Goal: Task Accomplishment & Management: Use online tool/utility

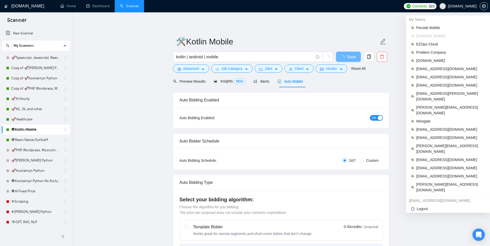
click at [464, 6] on span "[DOMAIN_NAME]" at bounding box center [462, 6] width 29 height 0
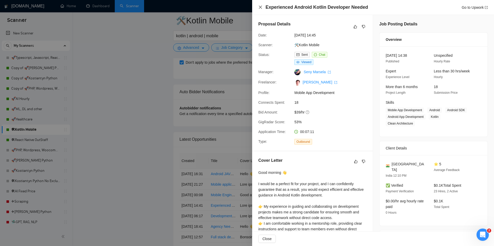
click at [259, 7] on icon "close" at bounding box center [260, 7] width 4 height 4
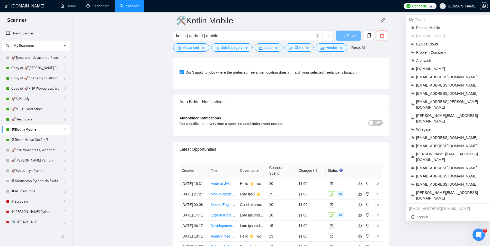
click at [467, 6] on span "[DOMAIN_NAME]" at bounding box center [462, 6] width 29 height 0
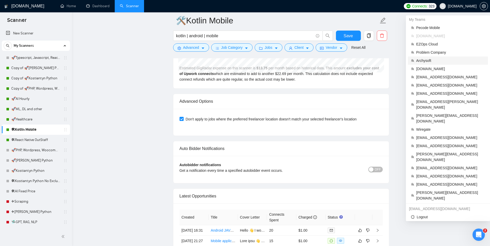
click at [424, 61] on span "Archysoft" at bounding box center [450, 61] width 69 height 6
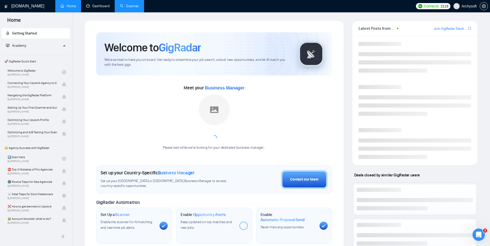
click at [120, 6] on link "Scanner" at bounding box center [129, 6] width 19 height 4
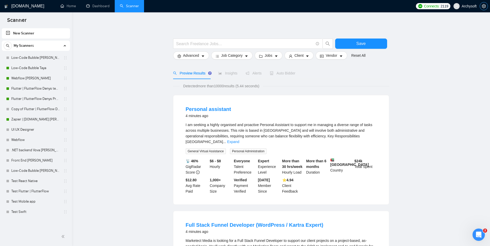
click at [486, 6] on span "setting" at bounding box center [484, 6] width 8 height 4
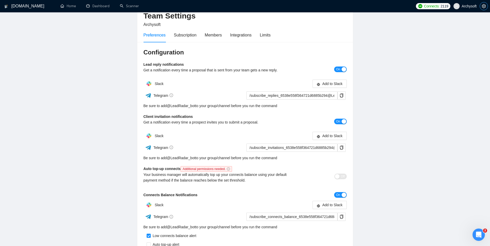
scroll to position [32, 0]
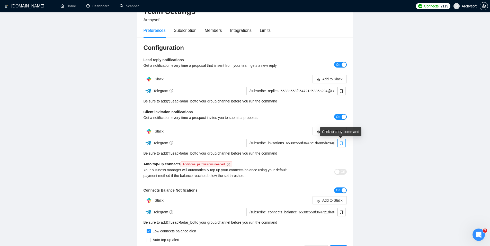
click at [341, 145] on icon "copy" at bounding box center [341, 143] width 3 height 4
drag, startPoint x: 344, startPoint y: 91, endPoint x: 341, endPoint y: 100, distance: 9.1
click at [344, 91] on span "copy" at bounding box center [342, 91] width 8 height 4
click at [342, 90] on icon "copy" at bounding box center [342, 91] width 4 height 4
click at [108, 106] on main "Team Settings Archysoft Preferences Subscription Members Integrations Limits Co…" at bounding box center [245, 124] width 474 height 271
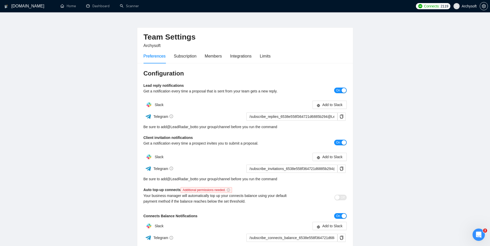
scroll to position [6, 0]
click at [82, 58] on main "Team Settings Archysoft Preferences Subscription Members Integrations Limits Co…" at bounding box center [245, 149] width 474 height 271
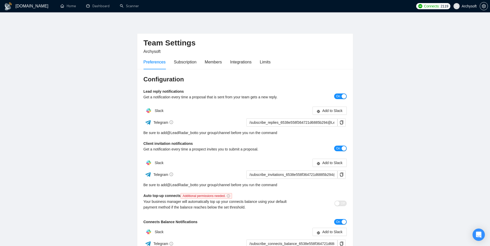
scroll to position [6, 0]
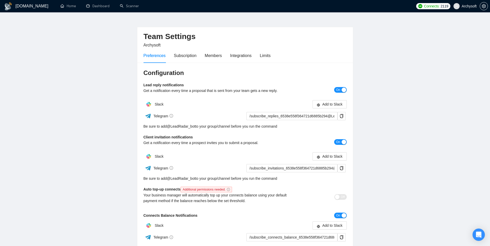
click at [460, 6] on span "Archysoft" at bounding box center [464, 6] width 29 height 16
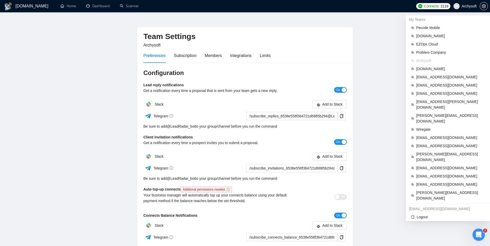
scroll to position [0, 0]
click at [430, 204] on span "jordan@openhousemedia.club" at bounding box center [450, 207] width 69 height 6
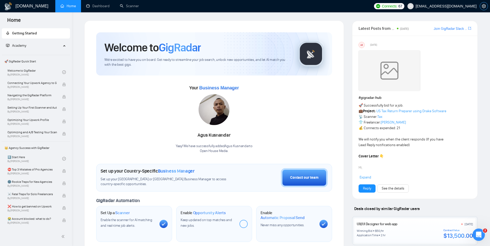
click at [482, 8] on button "button" at bounding box center [484, 6] width 8 height 8
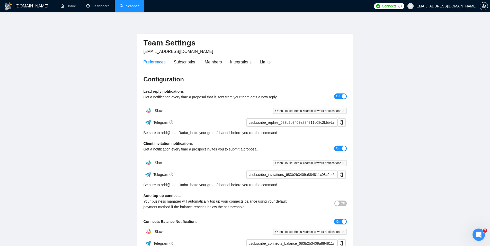
click at [133, 8] on link "Scanner" at bounding box center [129, 6] width 19 height 4
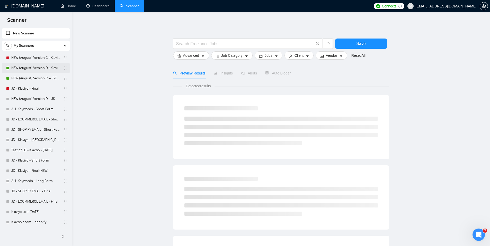
click at [38, 65] on link "NEW (August) Version D - Klaviyo" at bounding box center [35, 68] width 49 height 10
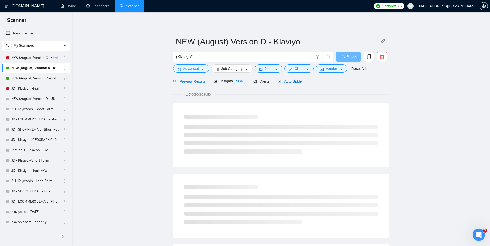
click at [286, 84] on div "Auto Bidder" at bounding box center [290, 82] width 25 height 6
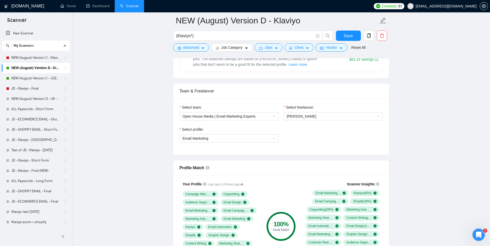
scroll to position [341, 0]
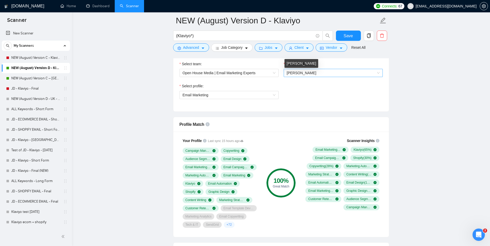
click at [296, 73] on span "Jordan Doughty" at bounding box center [302, 73] width 30 height 4
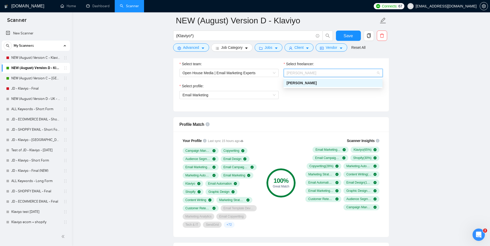
click at [293, 96] on div "Select profile: Email Marketing" at bounding box center [281, 94] width 208 height 22
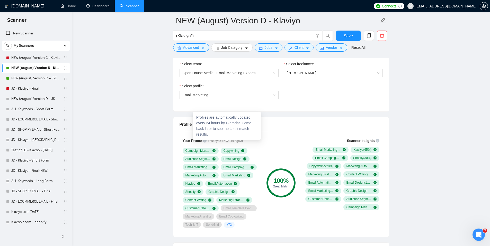
click at [236, 141] on span "Last sync 15 hours ago" at bounding box center [226, 141] width 36 height 5
click at [243, 142] on icon at bounding box center [241, 141] width 3 height 2
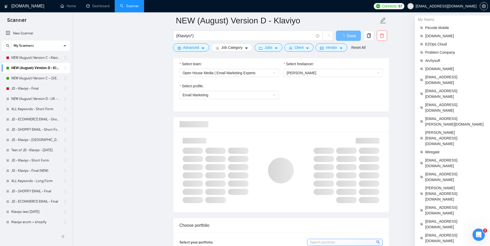
click at [449, 6] on span "jordan@openhousemedia.club" at bounding box center [446, 6] width 61 height 0
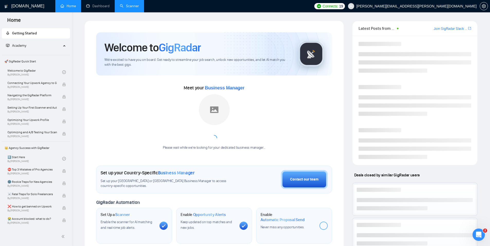
click at [133, 8] on link "Scanner" at bounding box center [129, 6] width 19 height 4
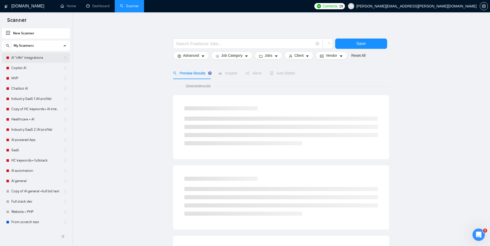
click at [15, 59] on link "AI "n8n" integrations" at bounding box center [35, 58] width 49 height 10
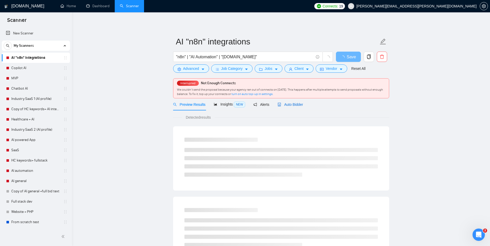
click at [290, 105] on span "Auto Bidder" at bounding box center [290, 105] width 25 height 4
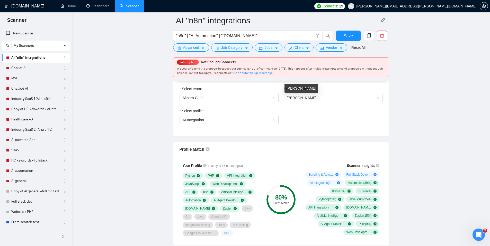
scroll to position [275, 0]
click at [330, 101] on span "Marta Nosaliuk" at bounding box center [333, 98] width 93 height 8
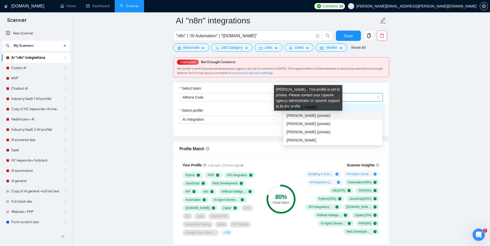
click at [321, 114] on span "Dima Zhluktenko (private)" at bounding box center [309, 116] width 44 height 4
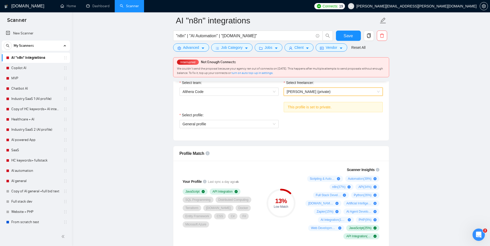
scroll to position [285, 0]
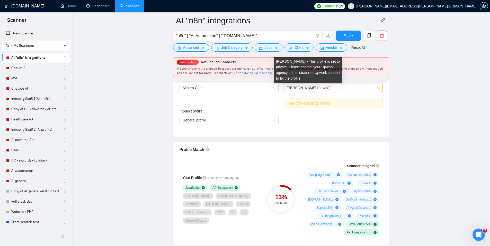
click at [304, 90] on span "Dima Zhluktenko (private)" at bounding box center [309, 88] width 44 height 4
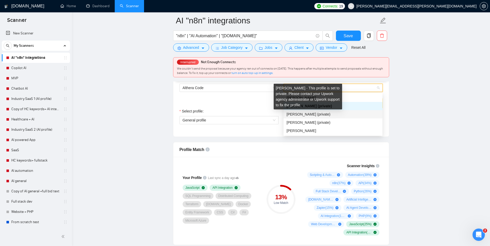
click at [300, 113] on span "Andrii Kibalnikov (private)" at bounding box center [309, 114] width 44 height 4
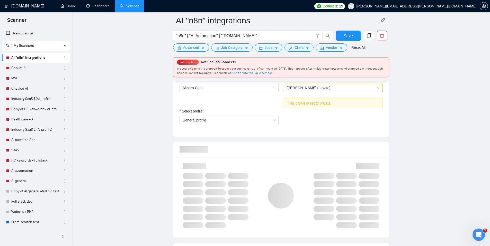
click at [309, 124] on div "Select profile: General profile" at bounding box center [281, 120] width 208 height 22
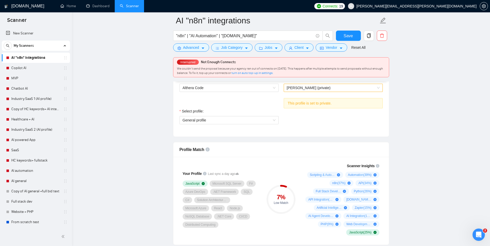
click at [326, 88] on span "Andrii Kibalnikov (private)" at bounding box center [309, 88] width 44 height 4
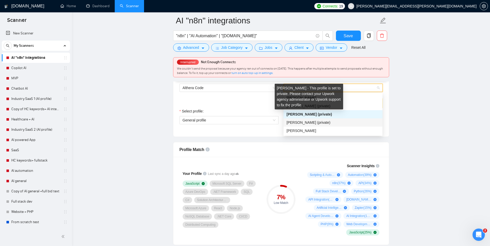
click at [311, 123] on span "Pavlo Serdyuk (private)" at bounding box center [309, 123] width 44 height 4
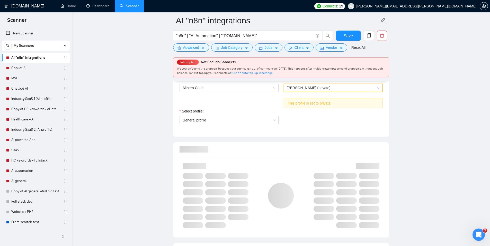
drag, startPoint x: 297, startPoint y: 121, endPoint x: 302, endPoint y: 123, distance: 5.6
click at [297, 121] on div "Select profile: General profile" at bounding box center [281, 120] width 208 height 22
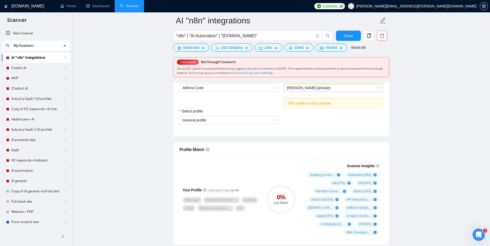
click at [305, 86] on span "Pavlo Serdyuk (private)" at bounding box center [309, 88] width 44 height 4
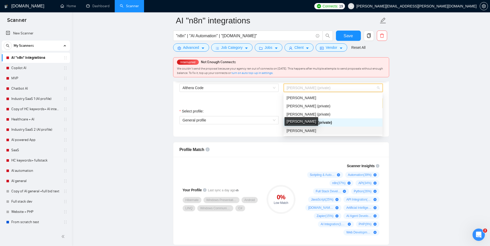
click at [302, 131] on span "Vladyslav Snisar" at bounding box center [302, 131] width 30 height 4
